Goal: Find specific page/section: Find specific page/section

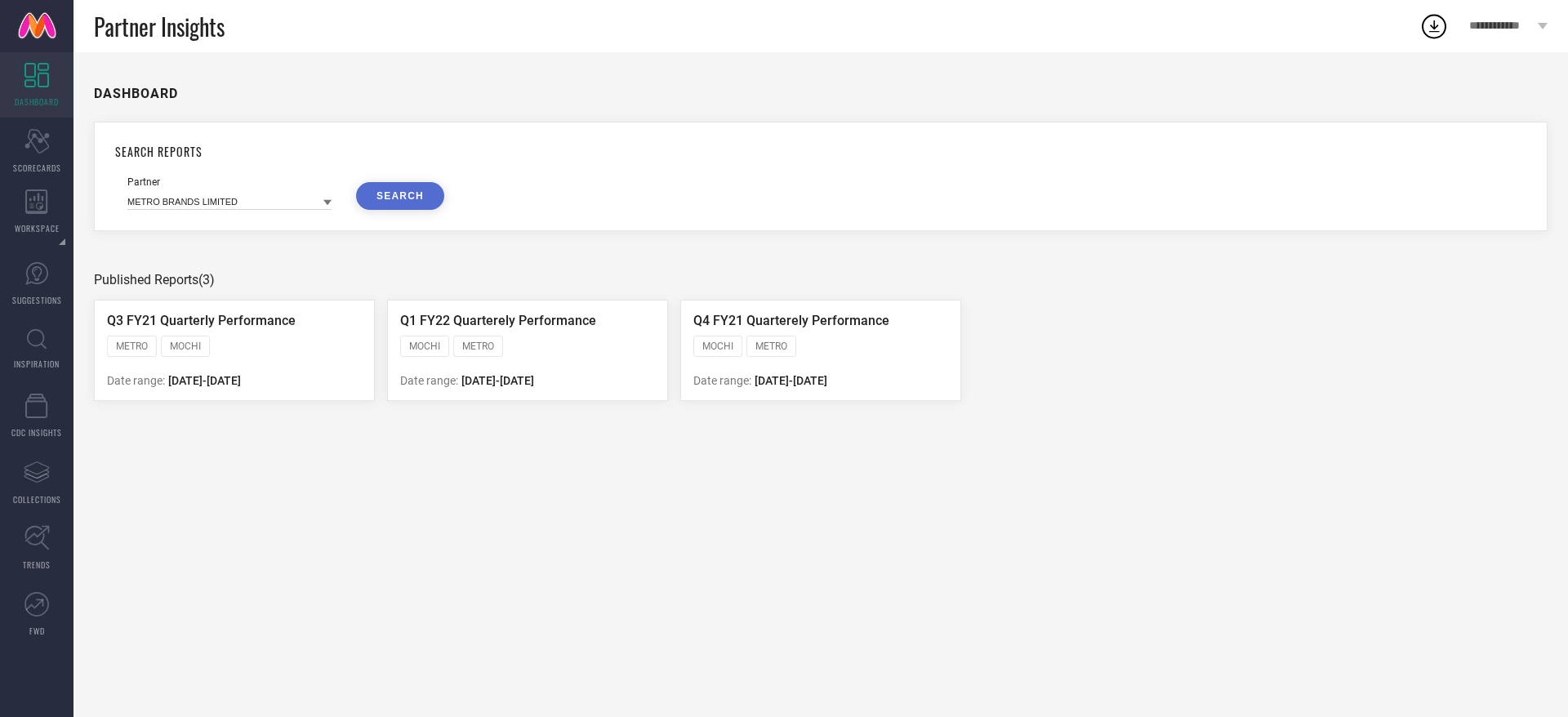
click at [13, 345] on link "INSPIRATION" at bounding box center [37, 349] width 73 height 66
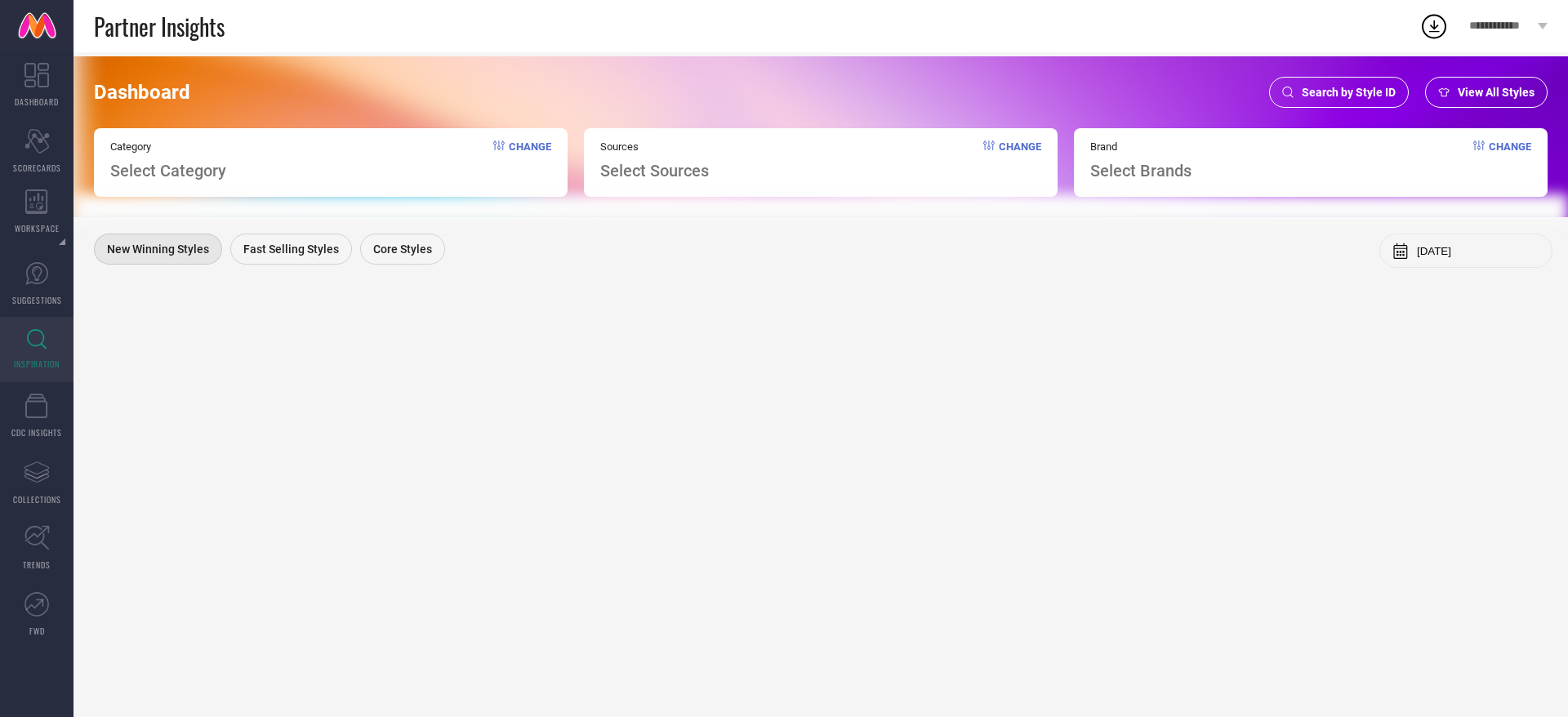
click at [1298, 77] on div "Search by Style ID" at bounding box center [1339, 92] width 140 height 31
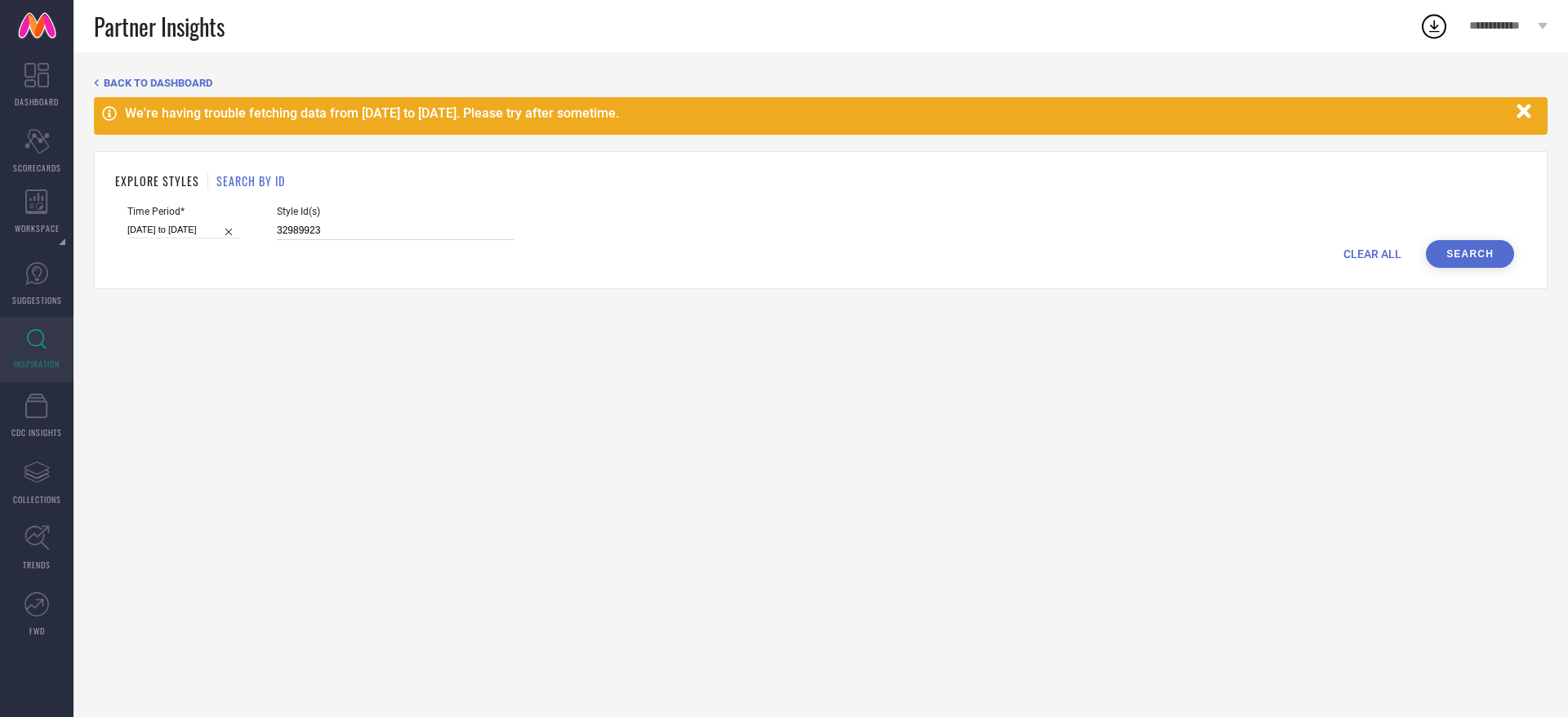
click at [323, 222] on input "32989923" at bounding box center [395, 231] width 237 height 19
paste input "1275210"
type input "31275210"
select select "4"
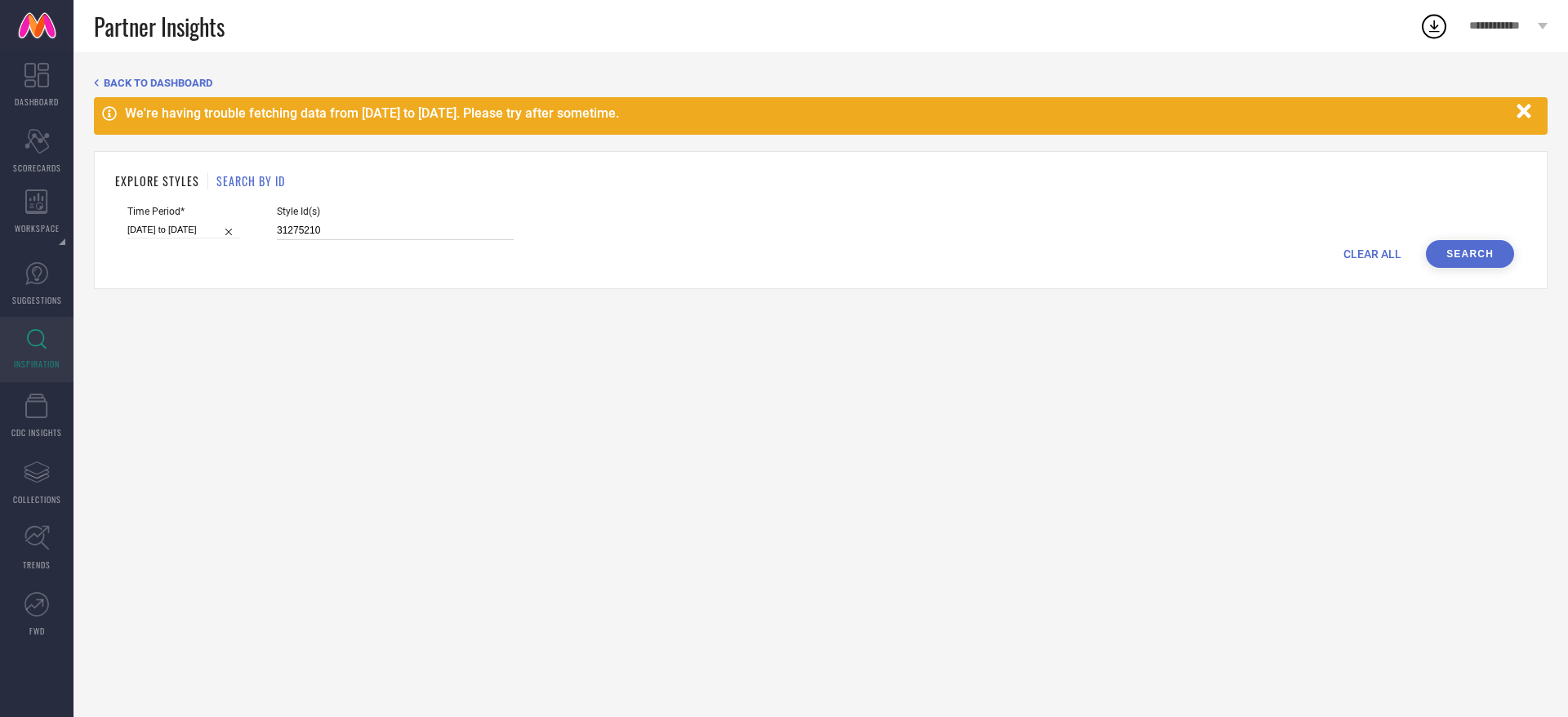
select select "2025"
select select "5"
select select "2025"
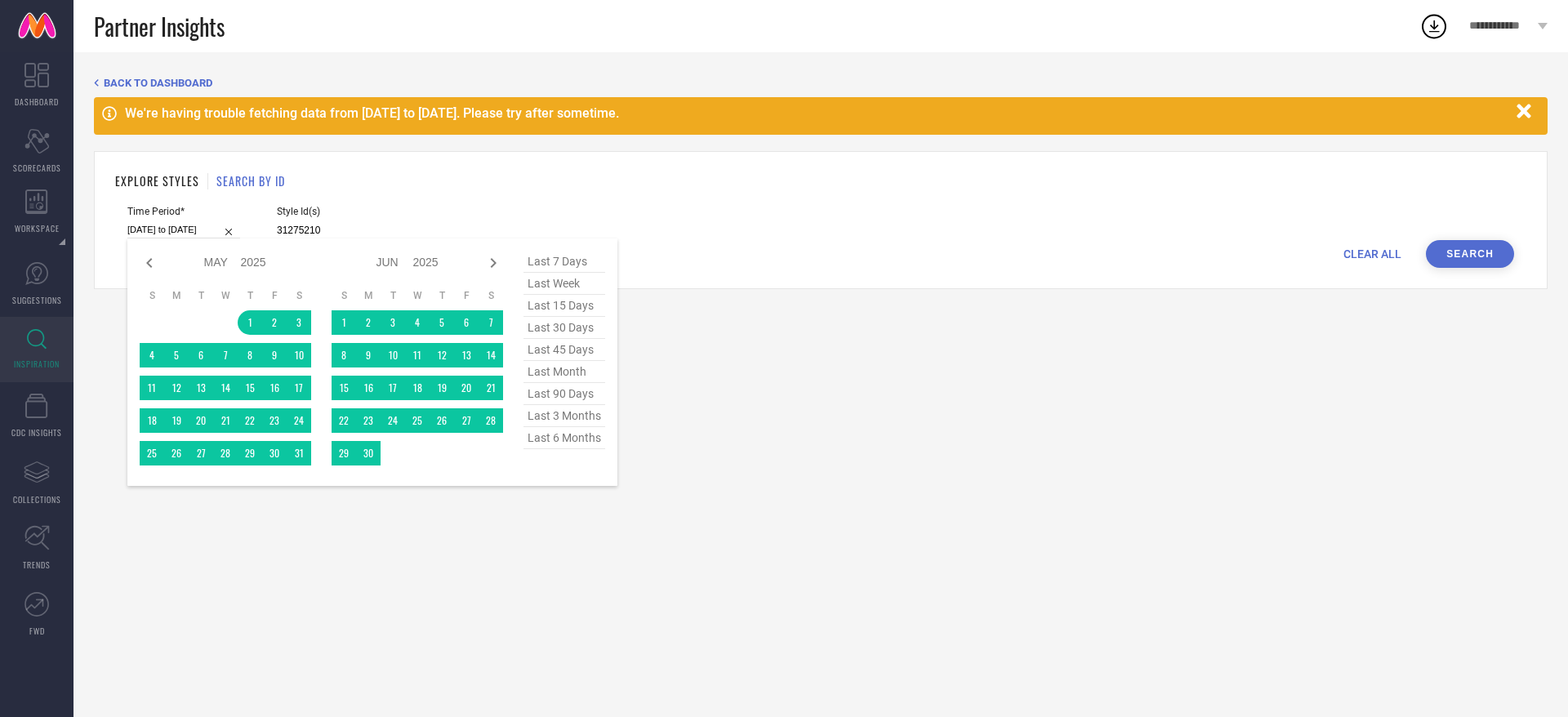
click at [210, 221] on input "[DATE] to [DATE]" at bounding box center [184, 230] width 112 height 17
type input "31275210"
click at [150, 262] on icon at bounding box center [149, 262] width 20 height 20
select select "3"
select select "2025"
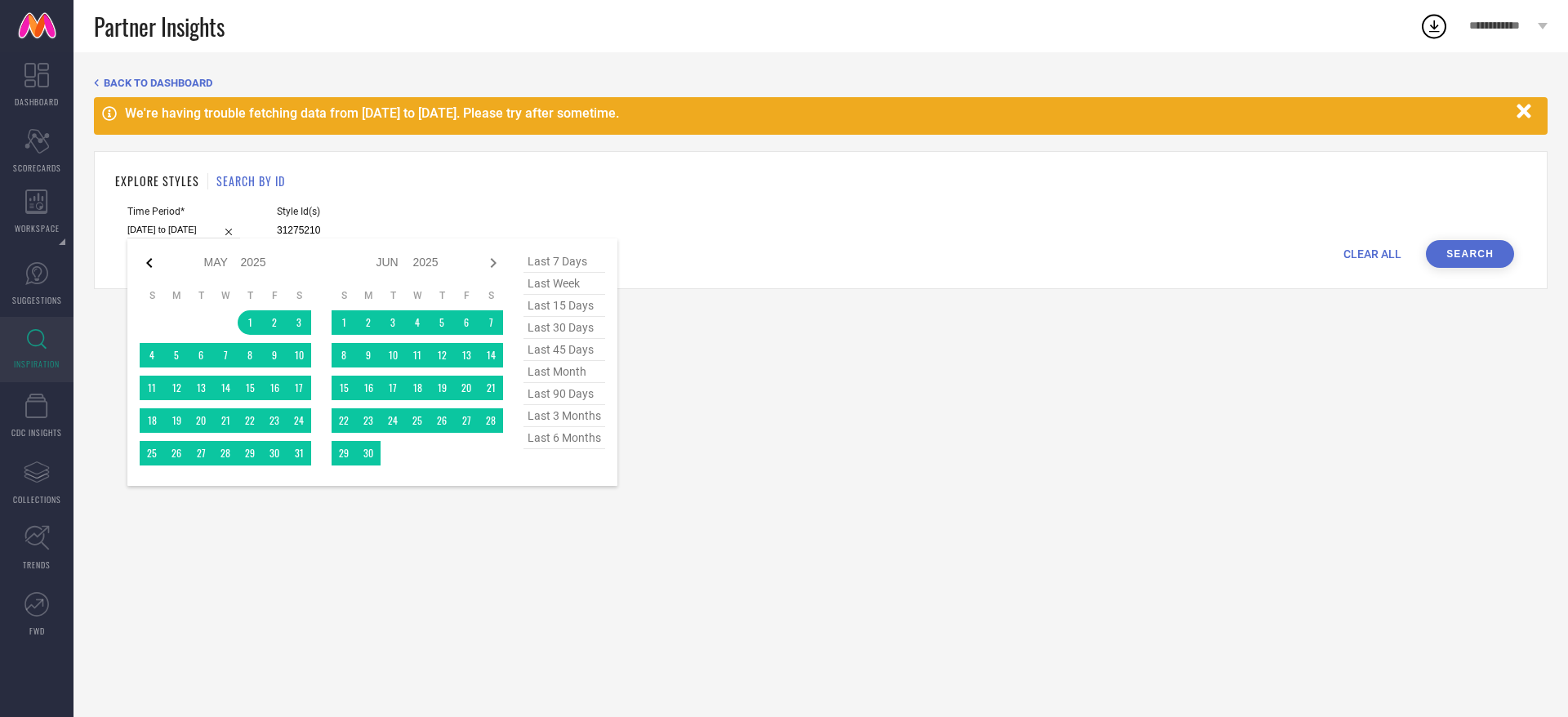
select select "4"
select select "2025"
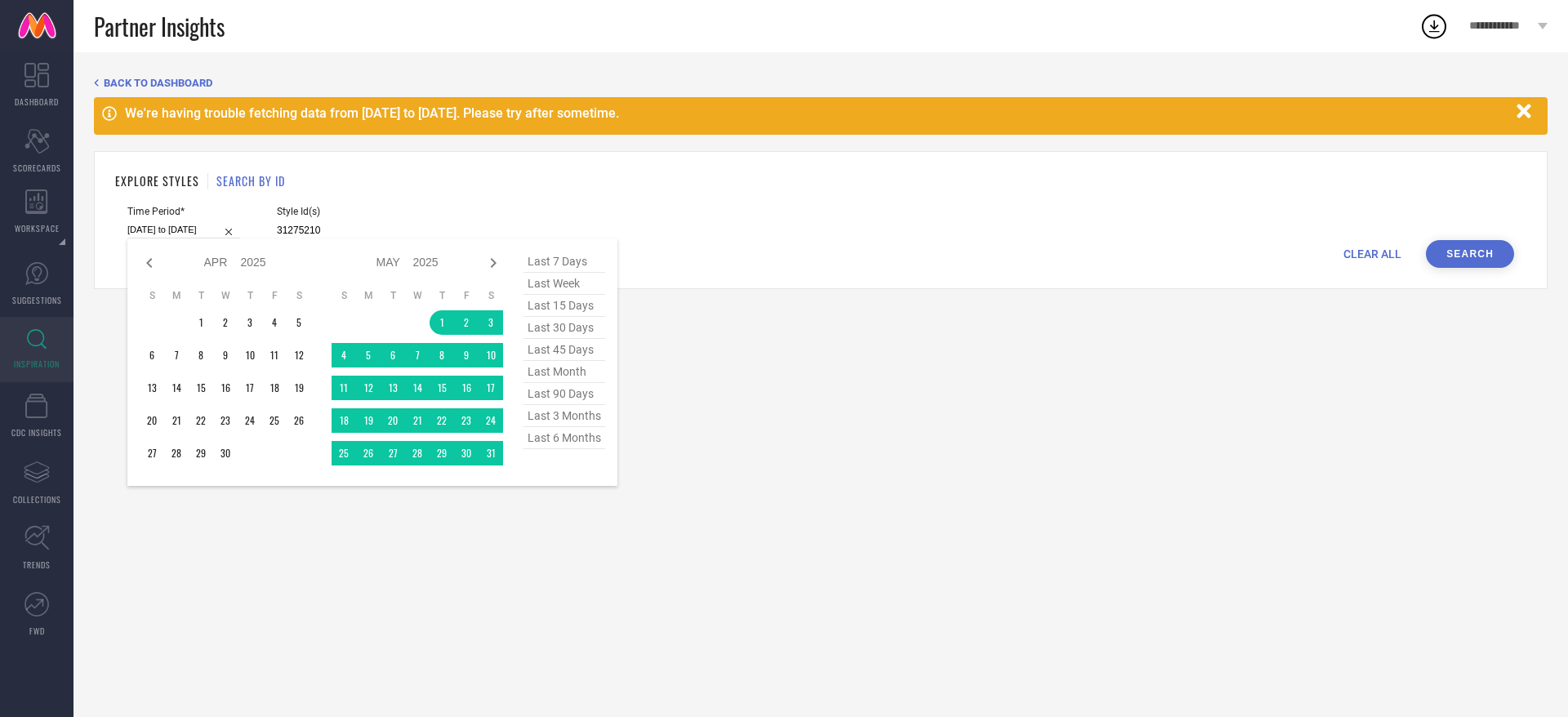
click at [150, 262] on icon at bounding box center [149, 262] width 20 height 20
select select "2"
select select "2025"
select select "3"
select select "2025"
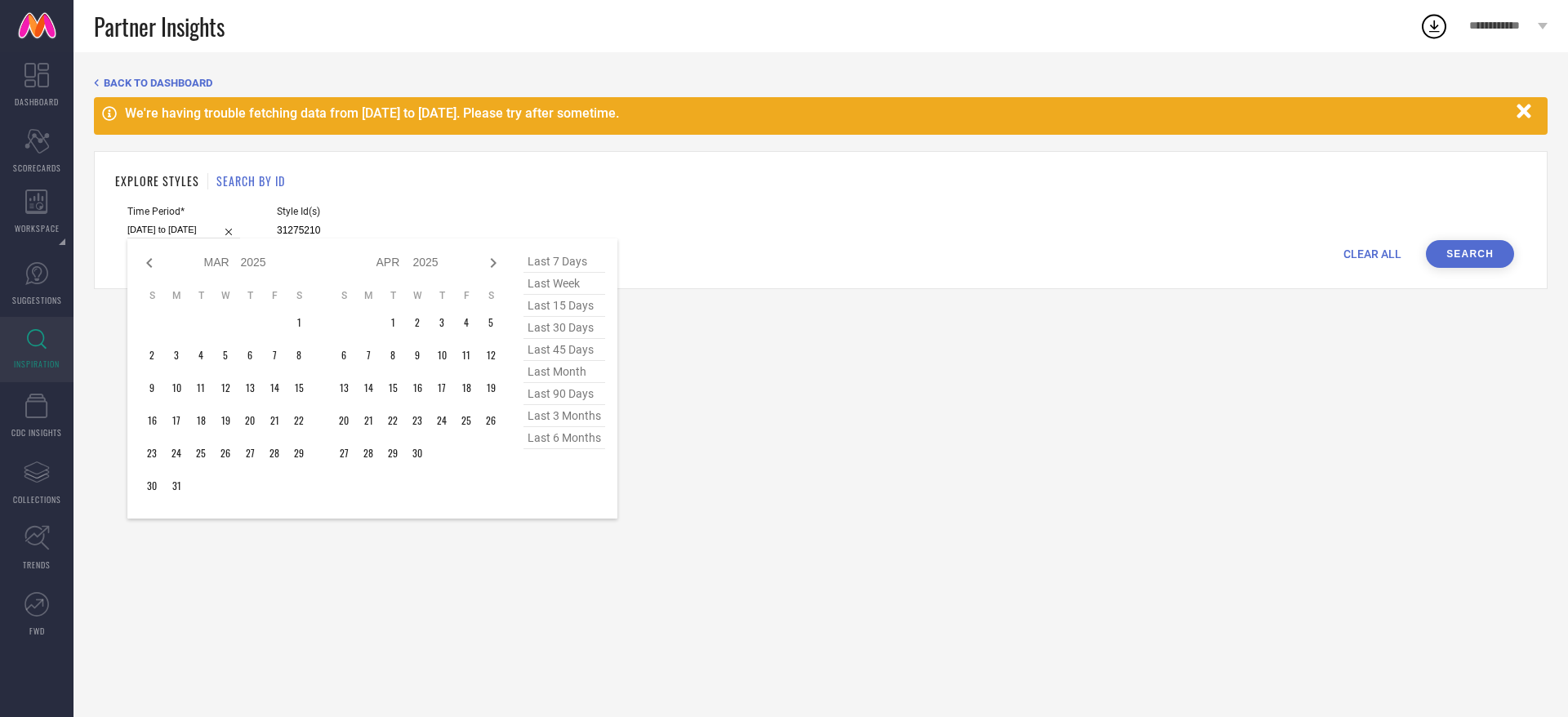
click at [150, 262] on icon at bounding box center [149, 262] width 20 height 20
select select "2025"
select select "1"
select select "2025"
click at [150, 262] on icon at bounding box center [149, 262] width 20 height 20
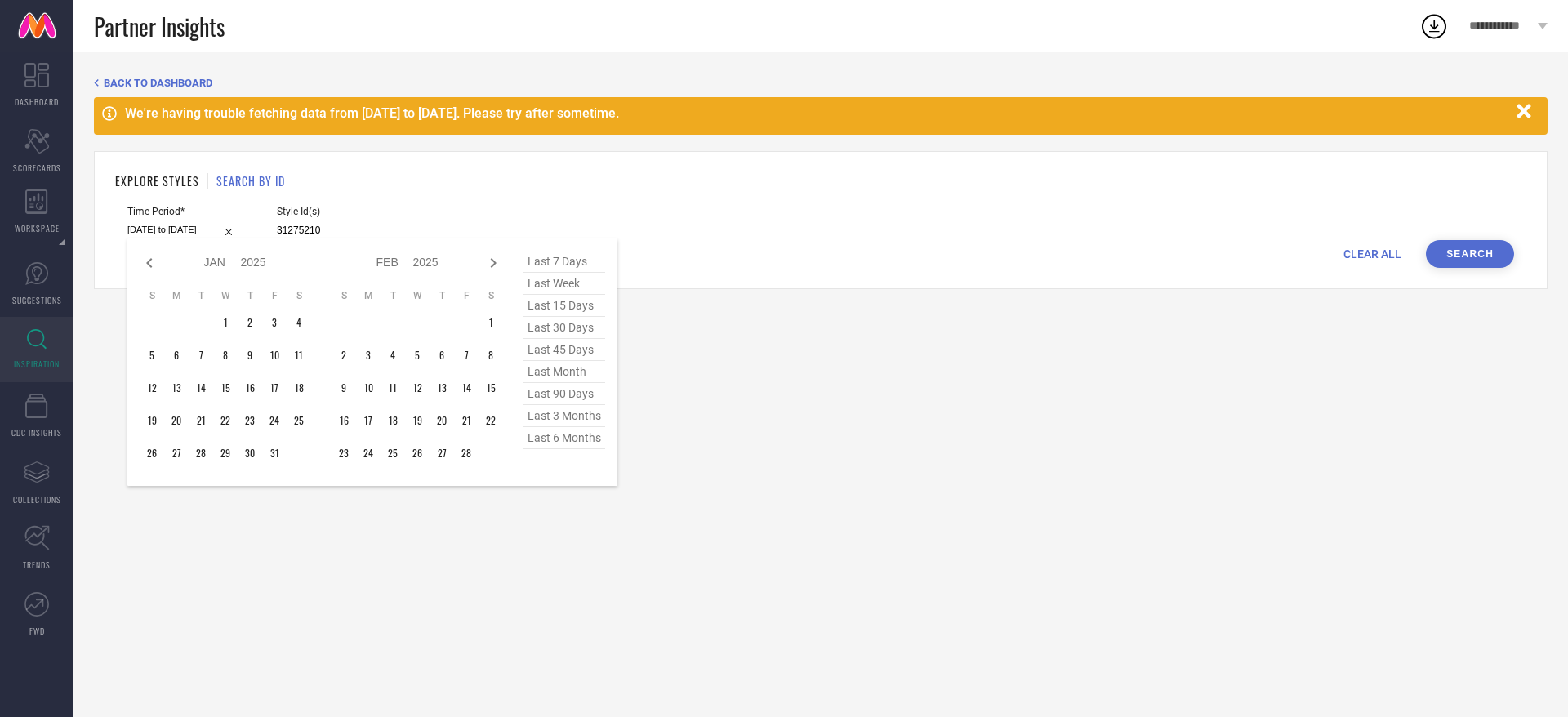
select select "11"
select select "2024"
select select "2025"
click at [150, 262] on icon at bounding box center [149, 262] width 20 height 20
select select "10"
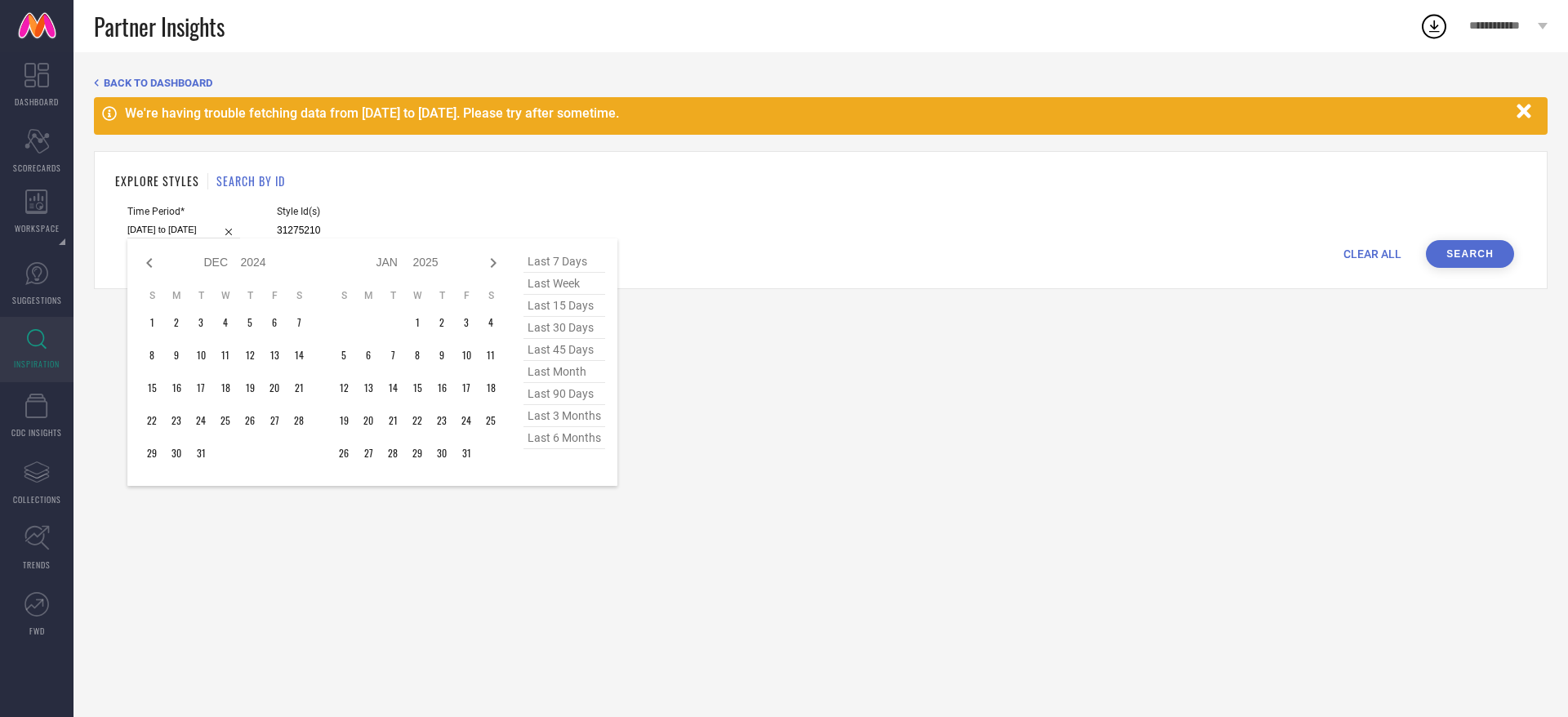
select select "2024"
select select "11"
select select "2024"
click at [491, 258] on icon at bounding box center [493, 262] width 20 height 20
select select "11"
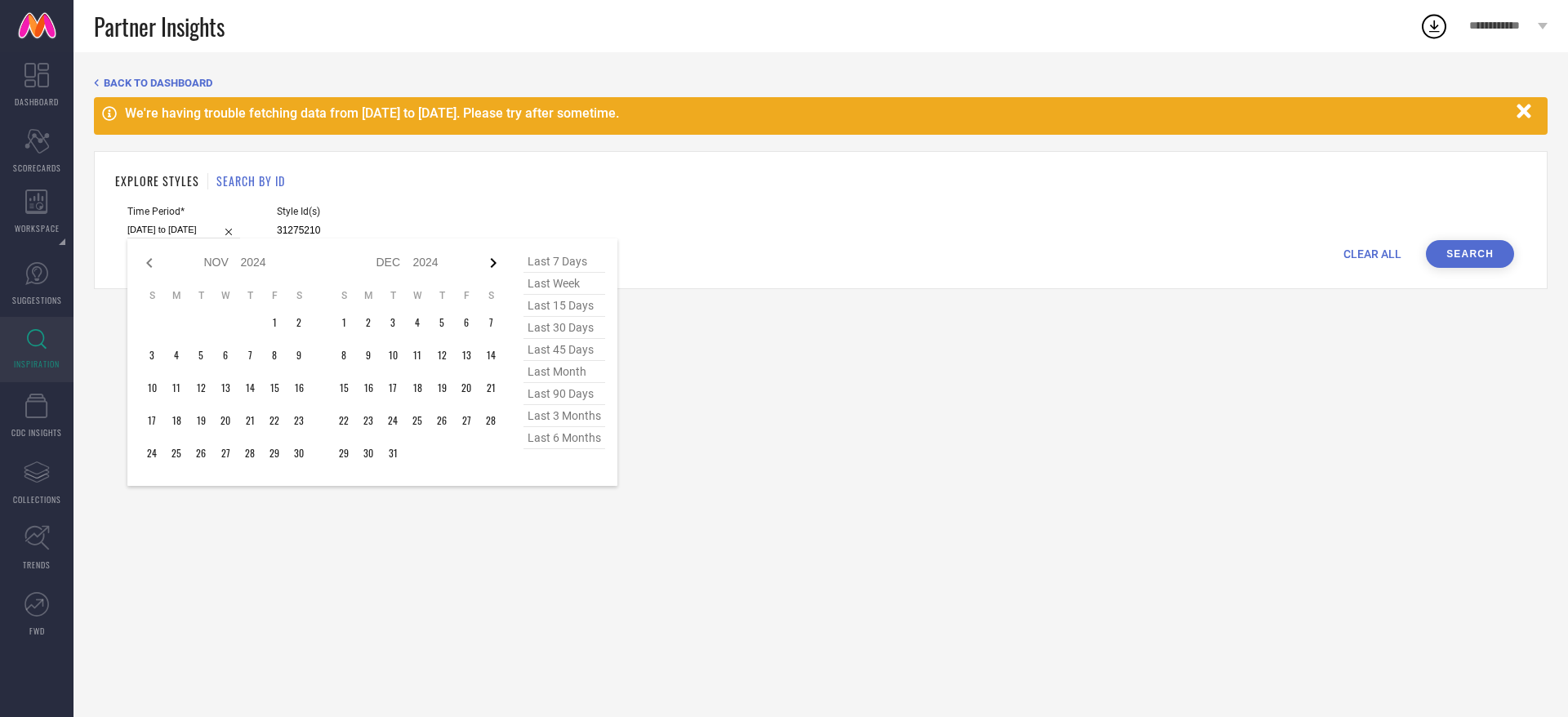
select select "2024"
select select "2025"
type input "After [DATE]"
click at [159, 318] on td "1" at bounding box center [152, 323] width 25 height 25
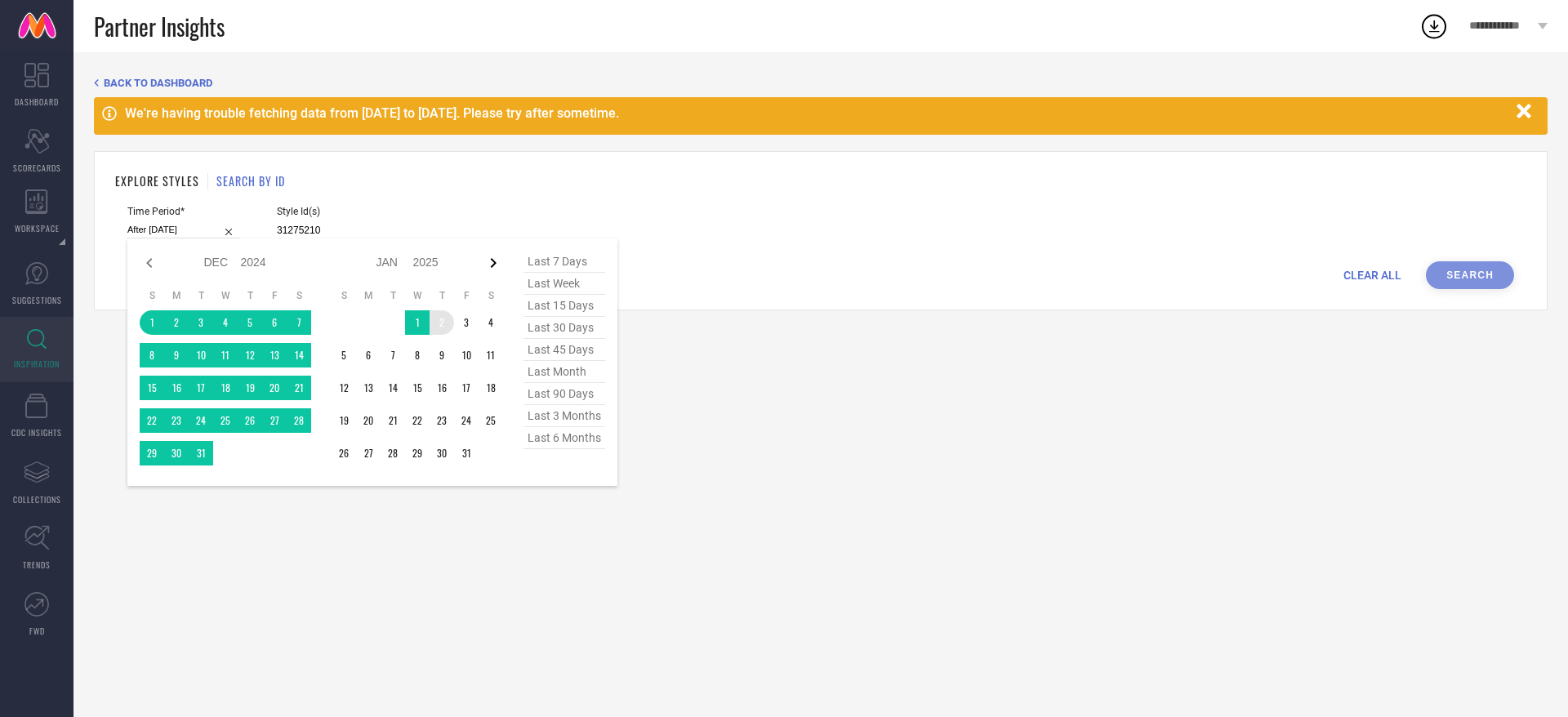
click at [494, 264] on icon at bounding box center [494, 263] width 6 height 10
select select "2025"
select select "1"
select select "2025"
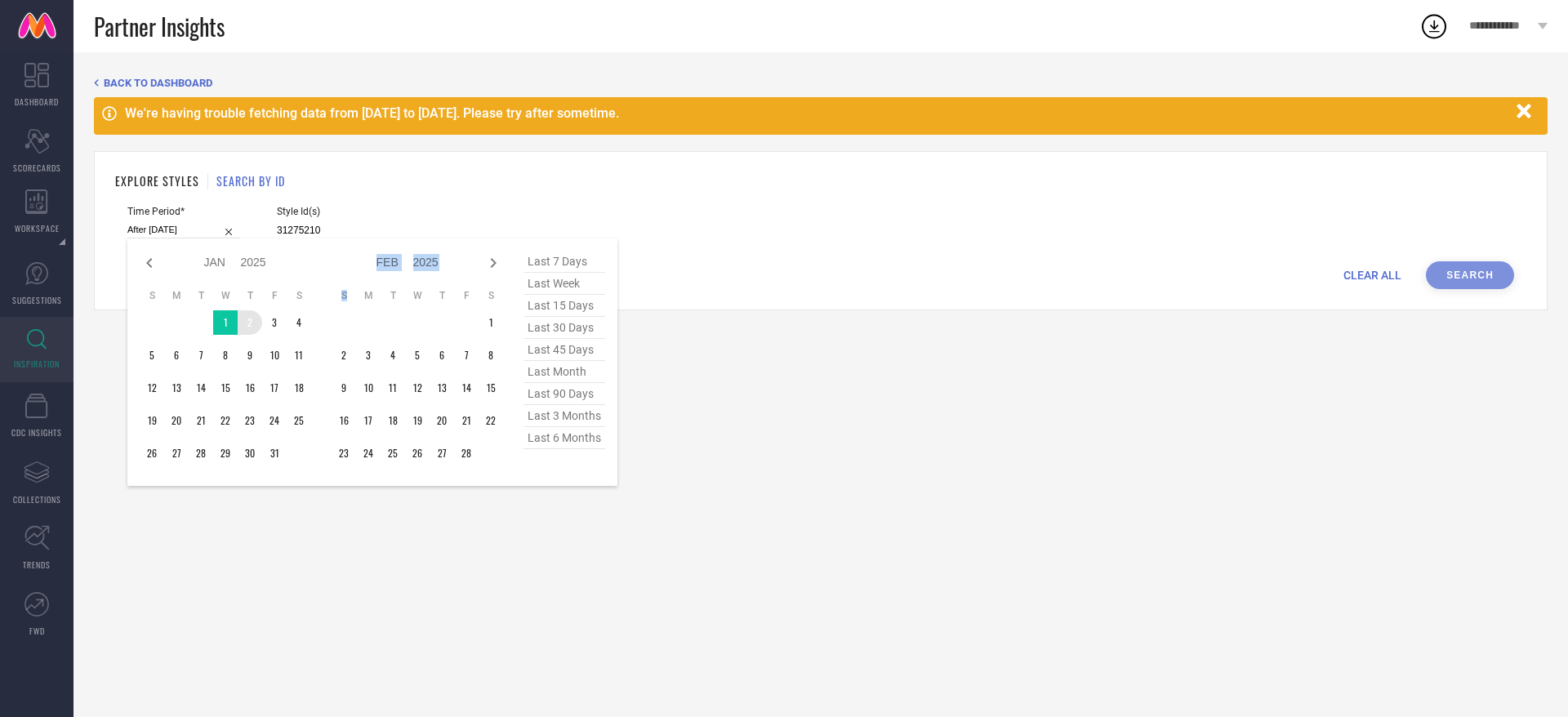
click at [494, 264] on icon at bounding box center [494, 263] width 6 height 10
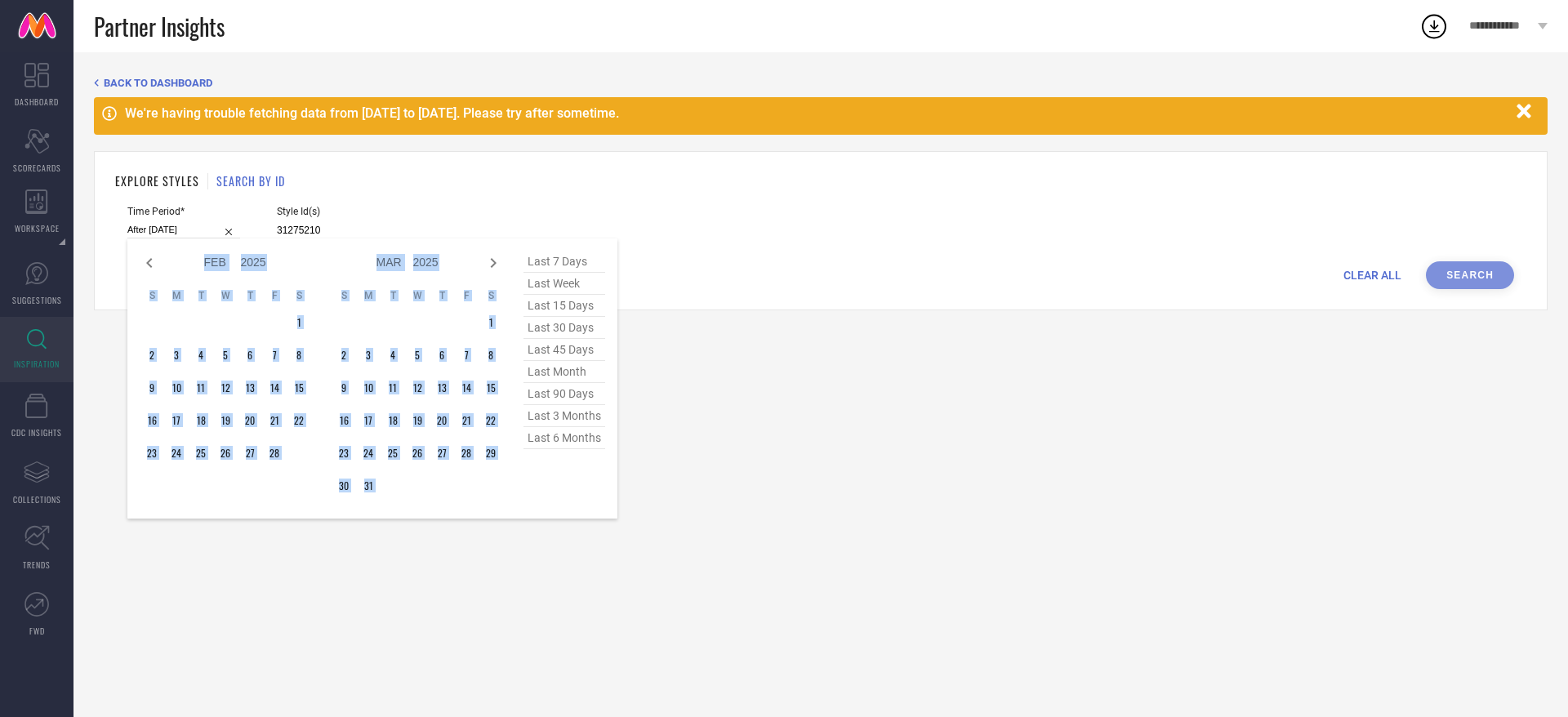
click at [494, 264] on icon at bounding box center [494, 263] width 6 height 10
select select "3"
select select "2025"
select select "4"
select select "2025"
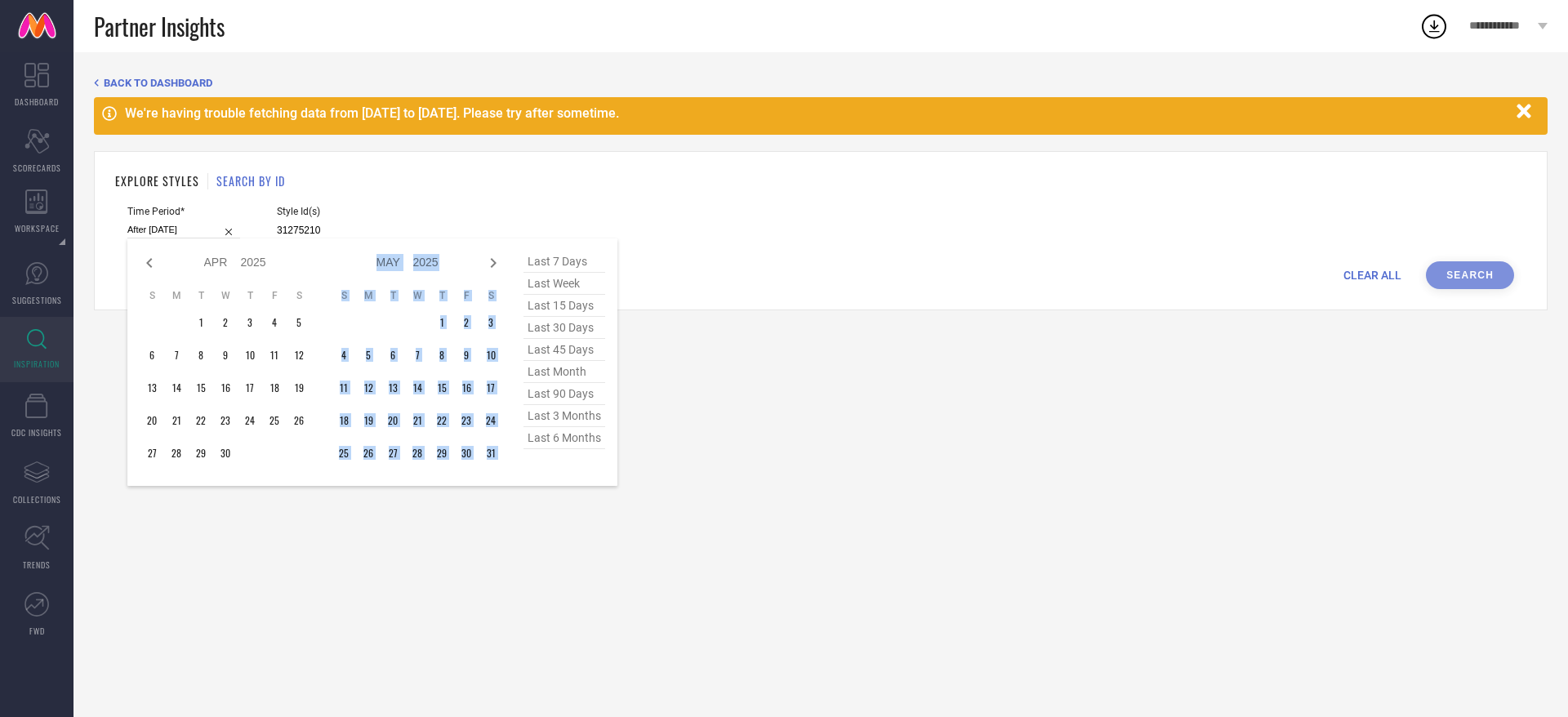
click at [494, 264] on icon at bounding box center [494, 263] width 6 height 10
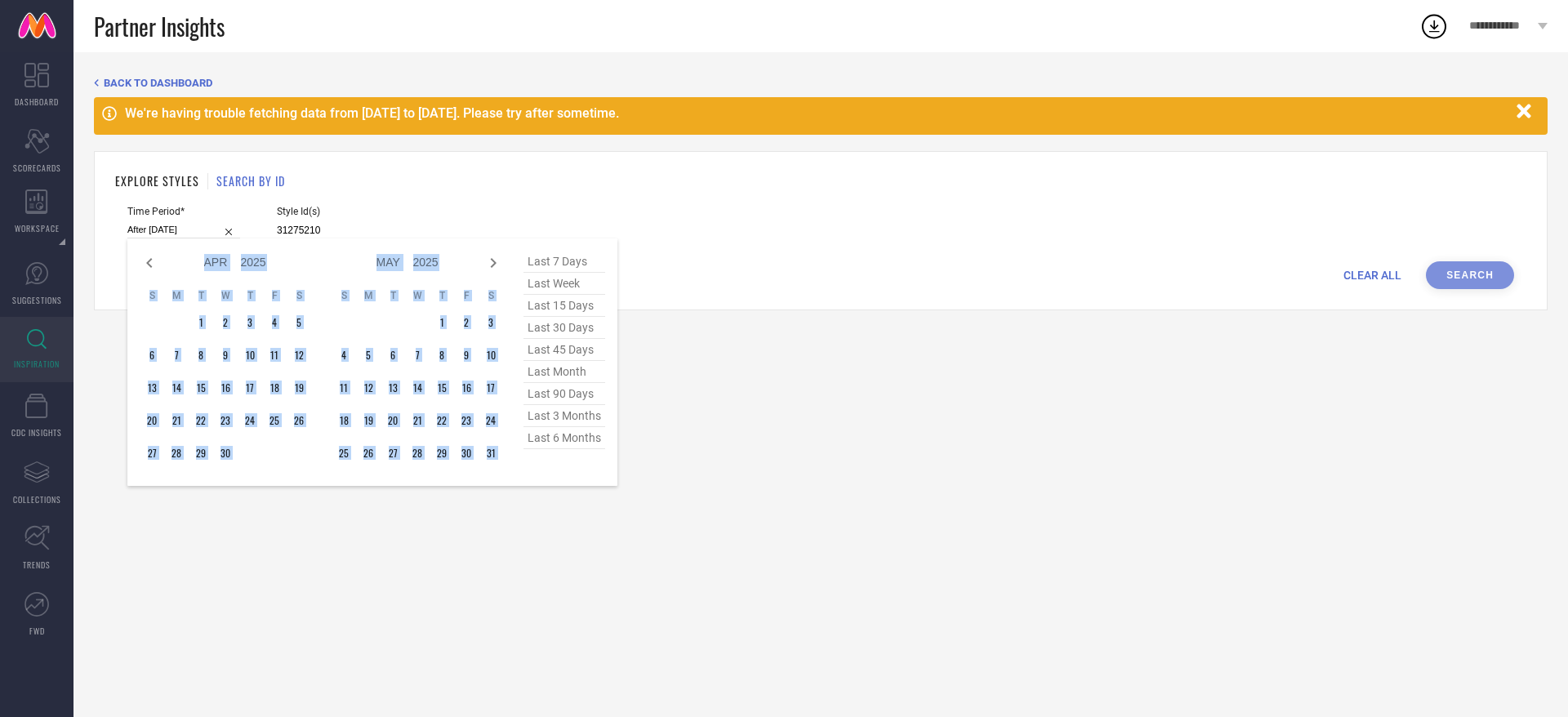
select select "4"
select select "2025"
select select "5"
select select "2025"
click at [494, 264] on icon at bounding box center [494, 263] width 6 height 10
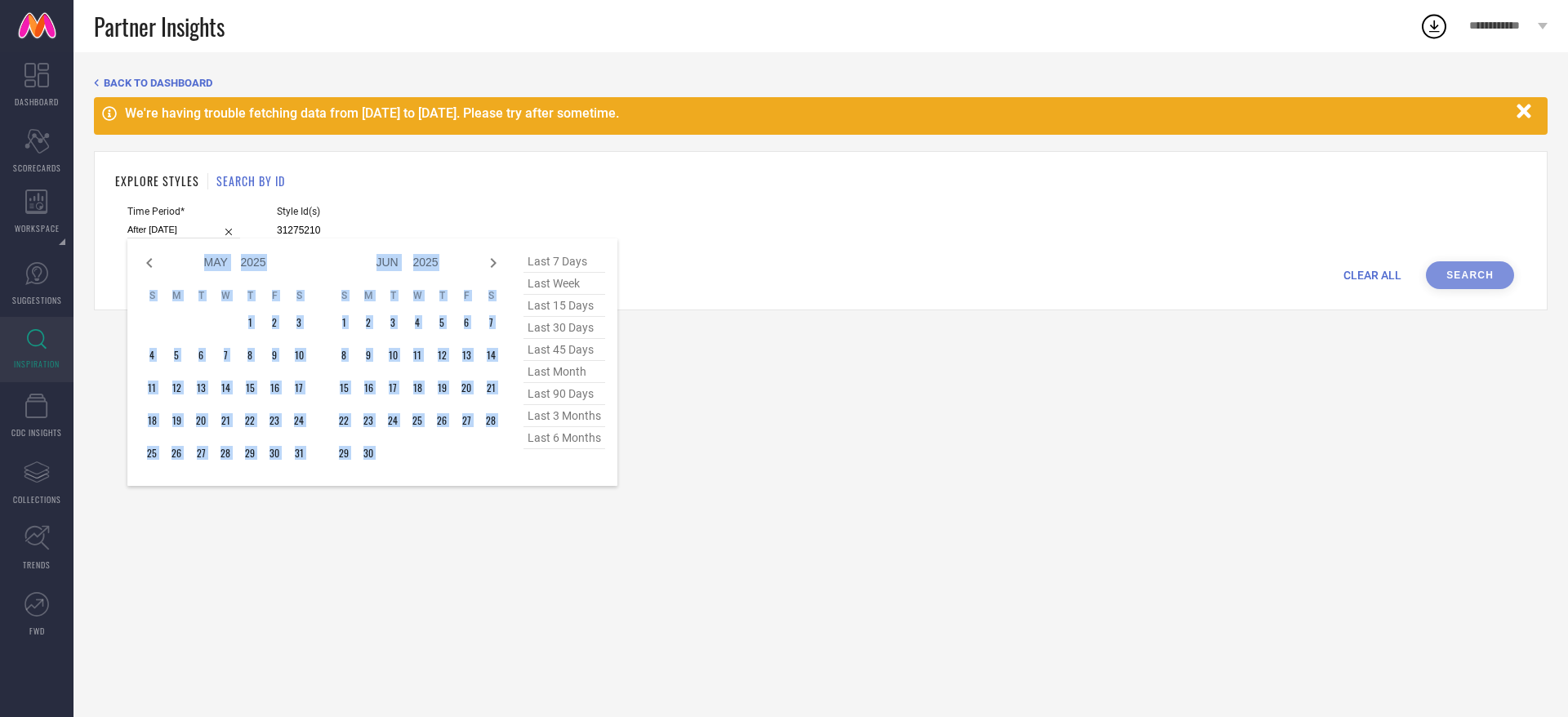
select select "5"
select select "2025"
select select "6"
select select "2025"
click at [494, 264] on icon at bounding box center [494, 263] width 6 height 10
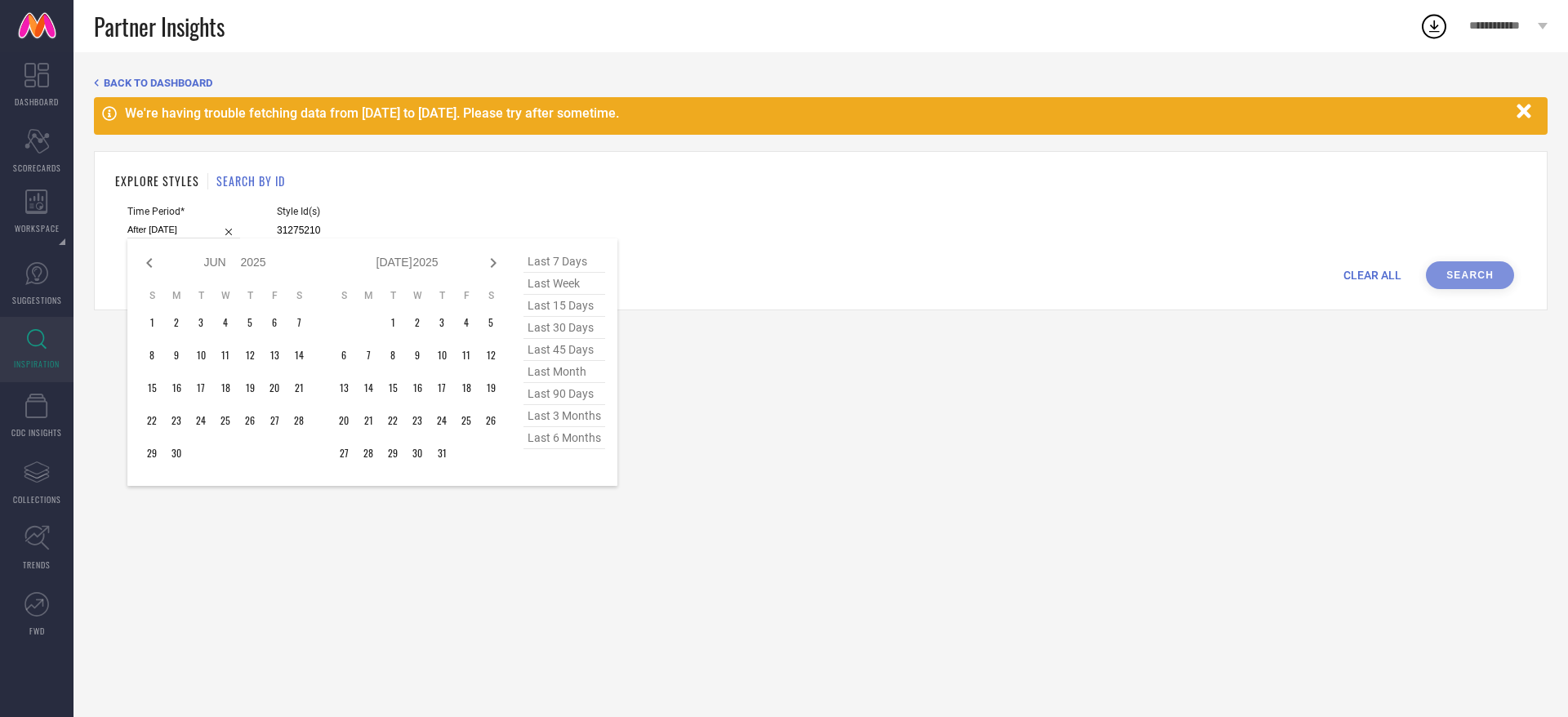
select select "6"
select select "2025"
select select "7"
select select "2025"
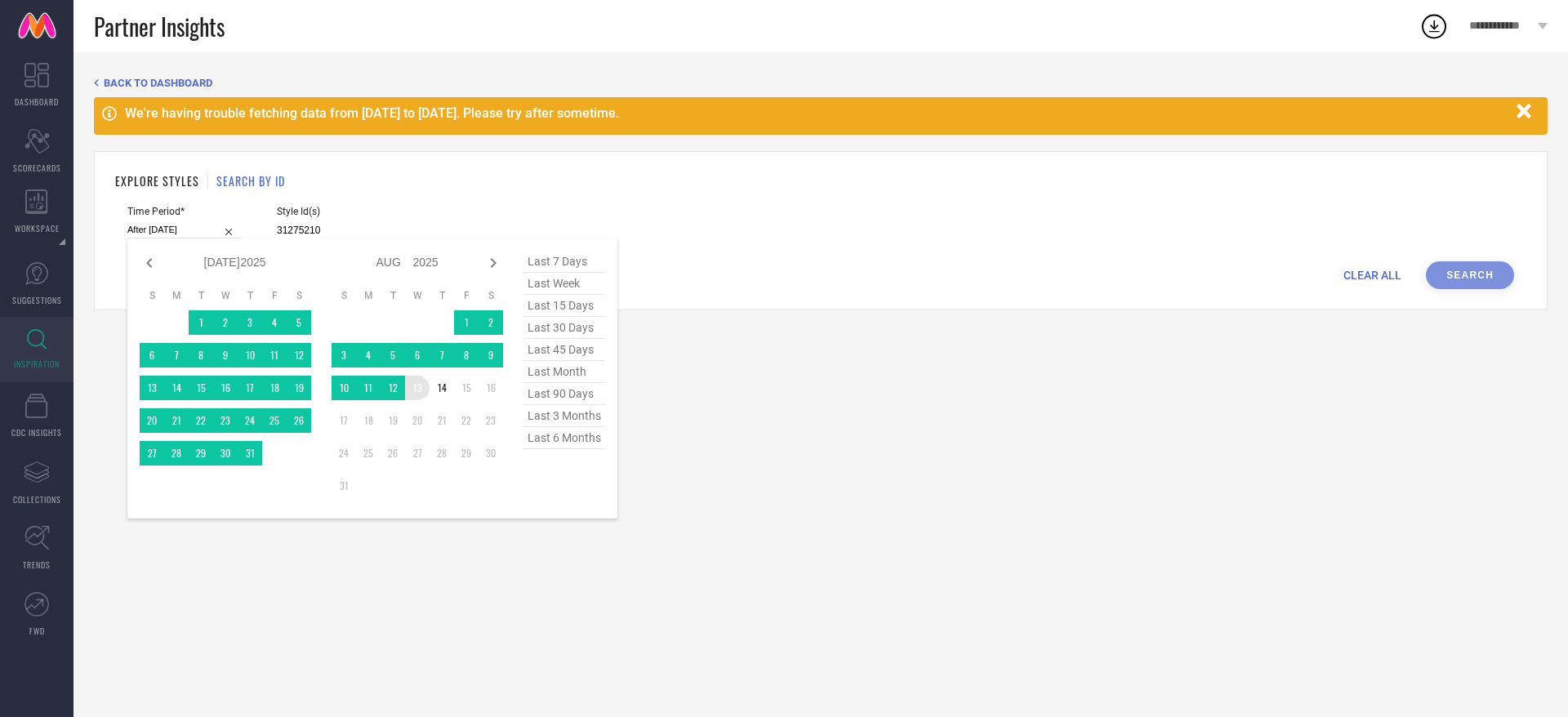
type input "[DATE] to [DATE]"
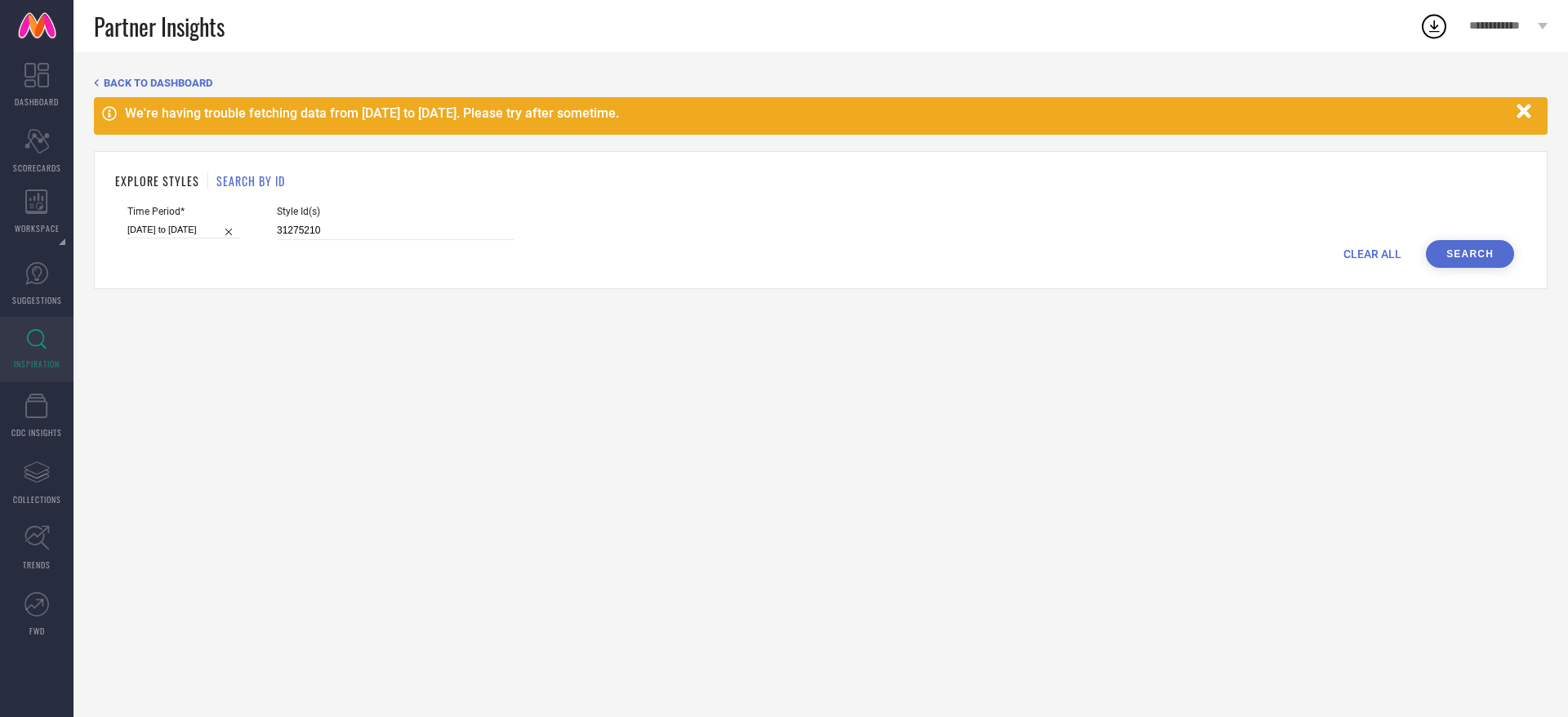
click at [1478, 249] on button "Search" at bounding box center [1470, 254] width 89 height 28
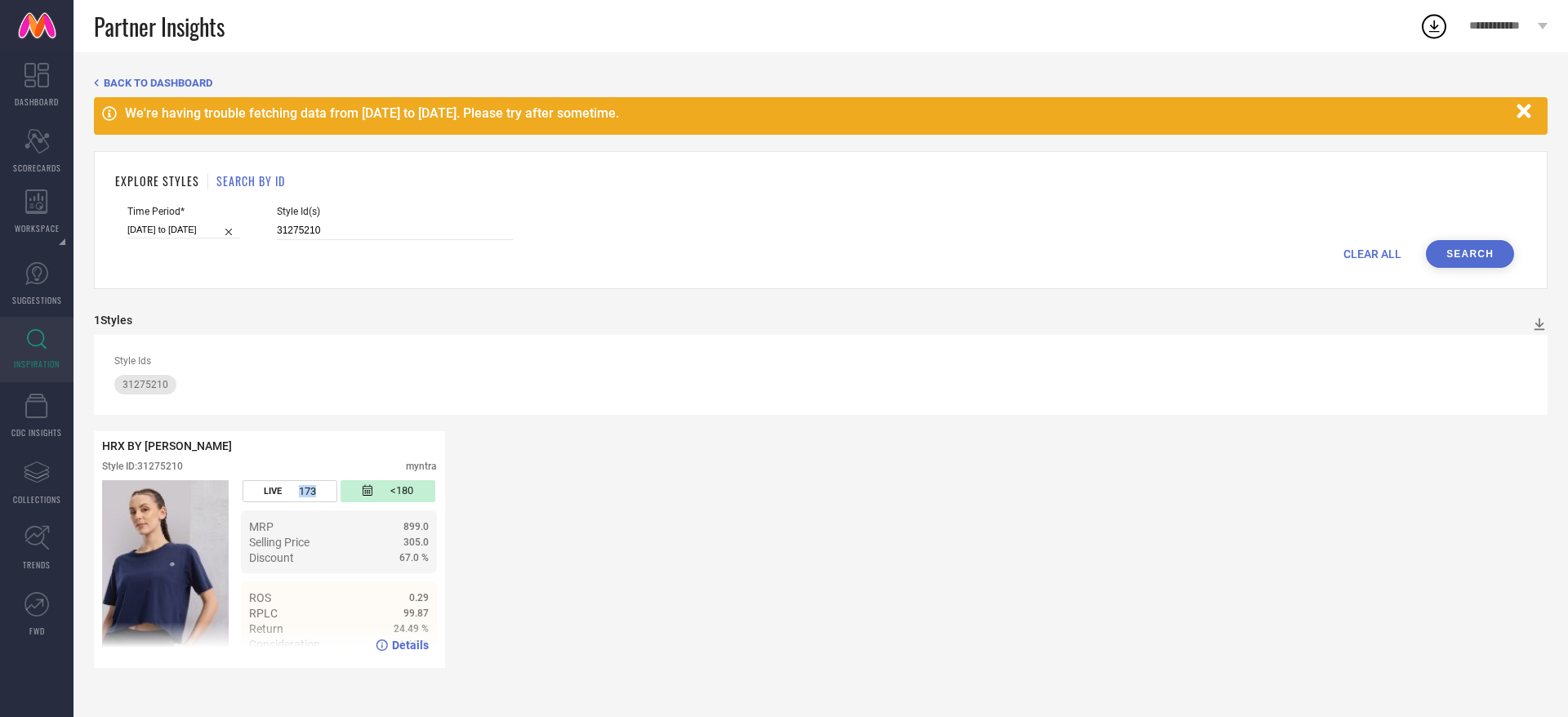
drag, startPoint x: 322, startPoint y: 499, endPoint x: 289, endPoint y: 498, distance: 33.0
click at [289, 498] on div "LIVE 173" at bounding box center [289, 491] width 94 height 22
click at [161, 464] on div "Style ID: 31275210" at bounding box center [142, 466] width 81 height 11
copy div "31275210"
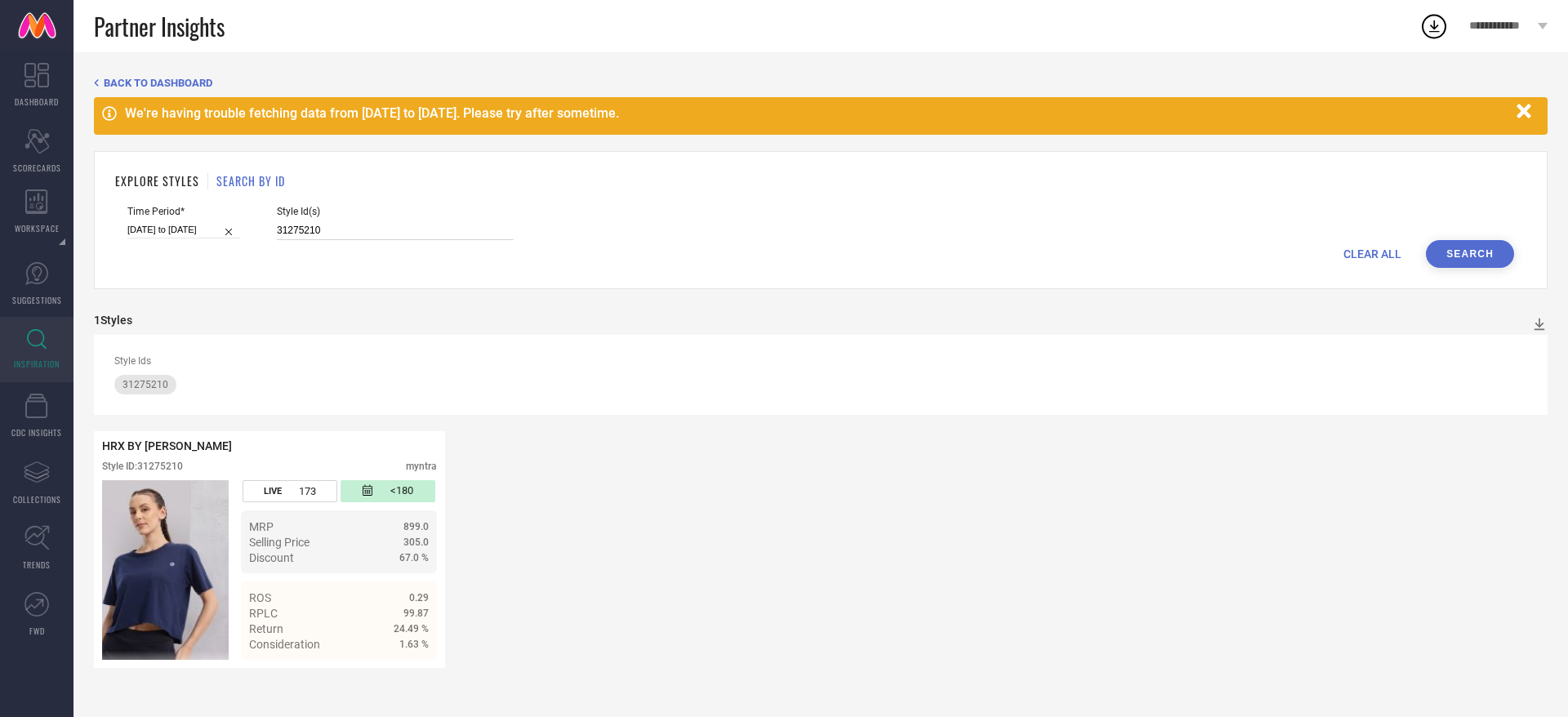
click at [340, 238] on input "31275210" at bounding box center [395, 231] width 237 height 19
paste input "0678175"
type input "30678175"
click at [1482, 255] on button "Search" at bounding box center [1470, 254] width 89 height 28
